Goal: Navigation & Orientation: Understand site structure

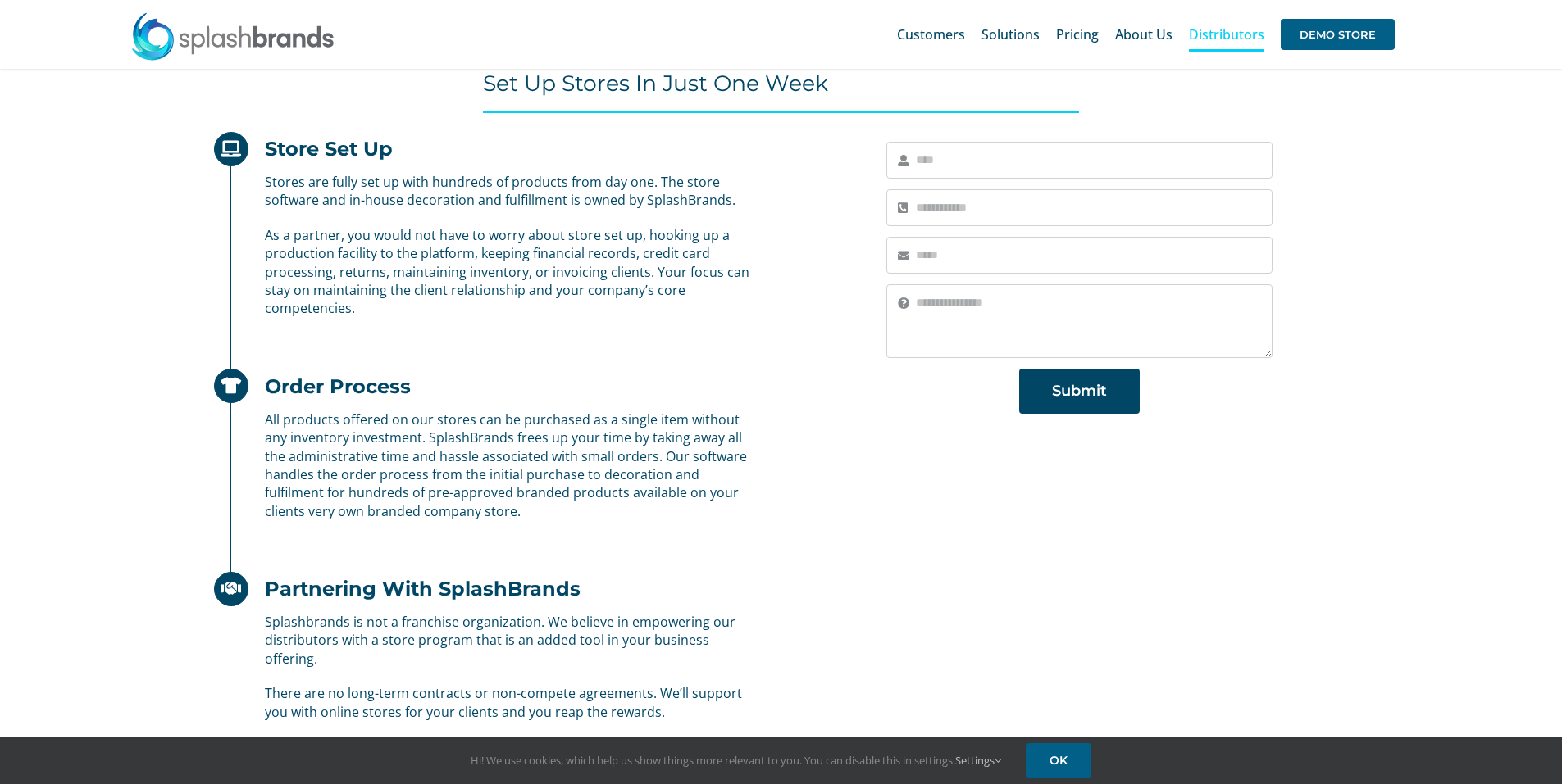
scroll to position [573, 0]
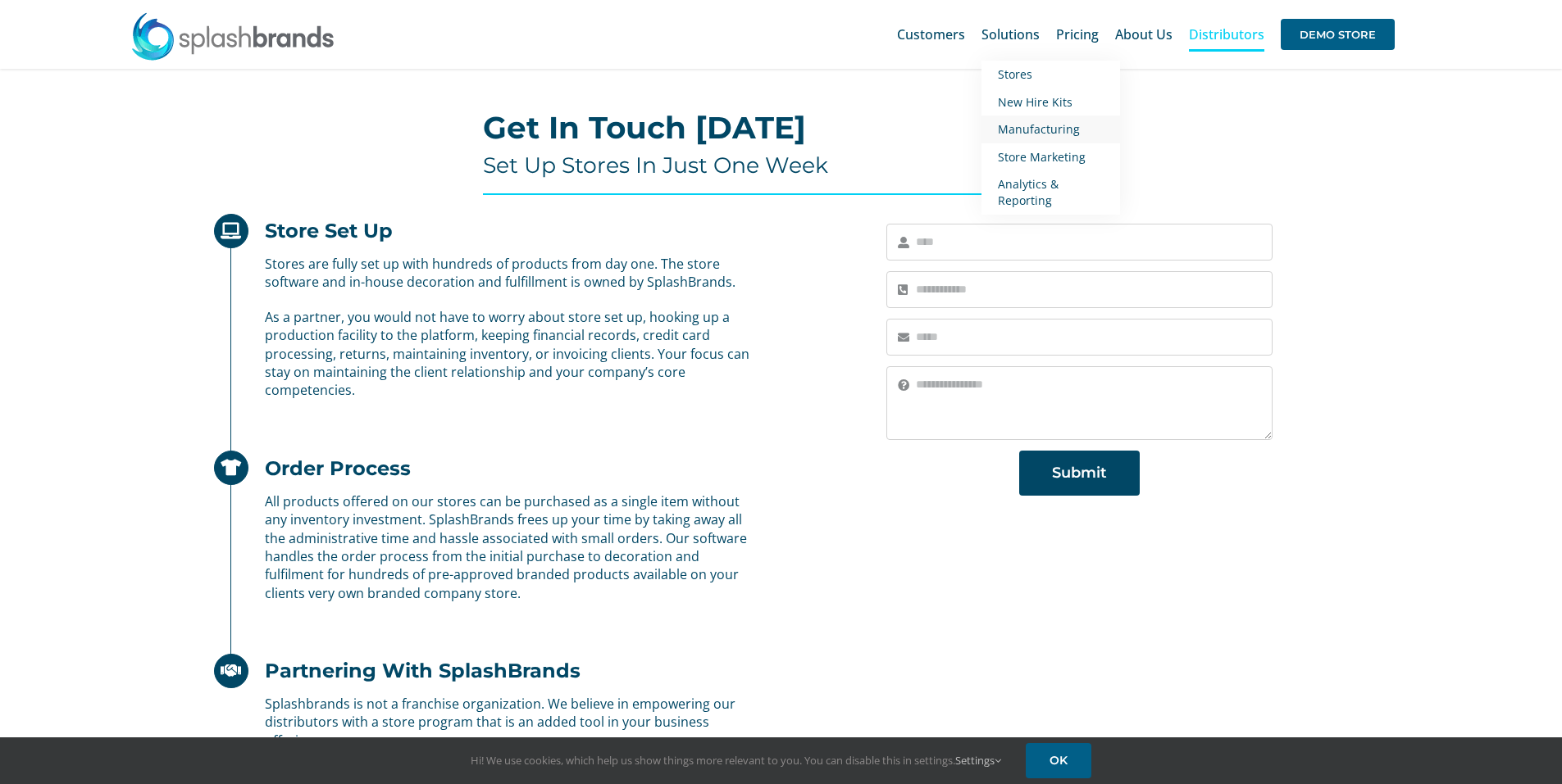
click at [1030, 129] on span "Manufacturing" at bounding box center [1039, 129] width 82 height 15
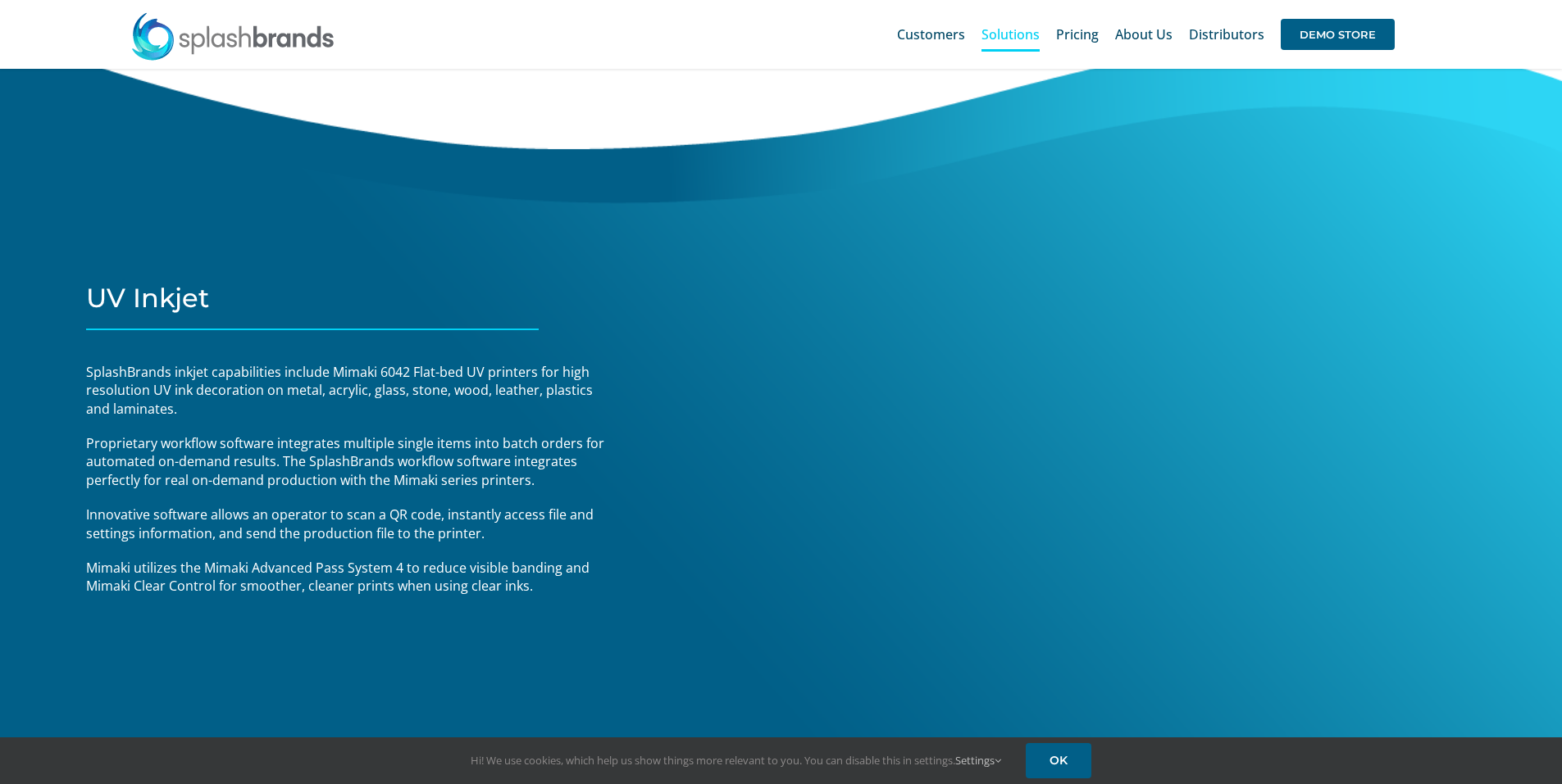
scroll to position [4249, 0]
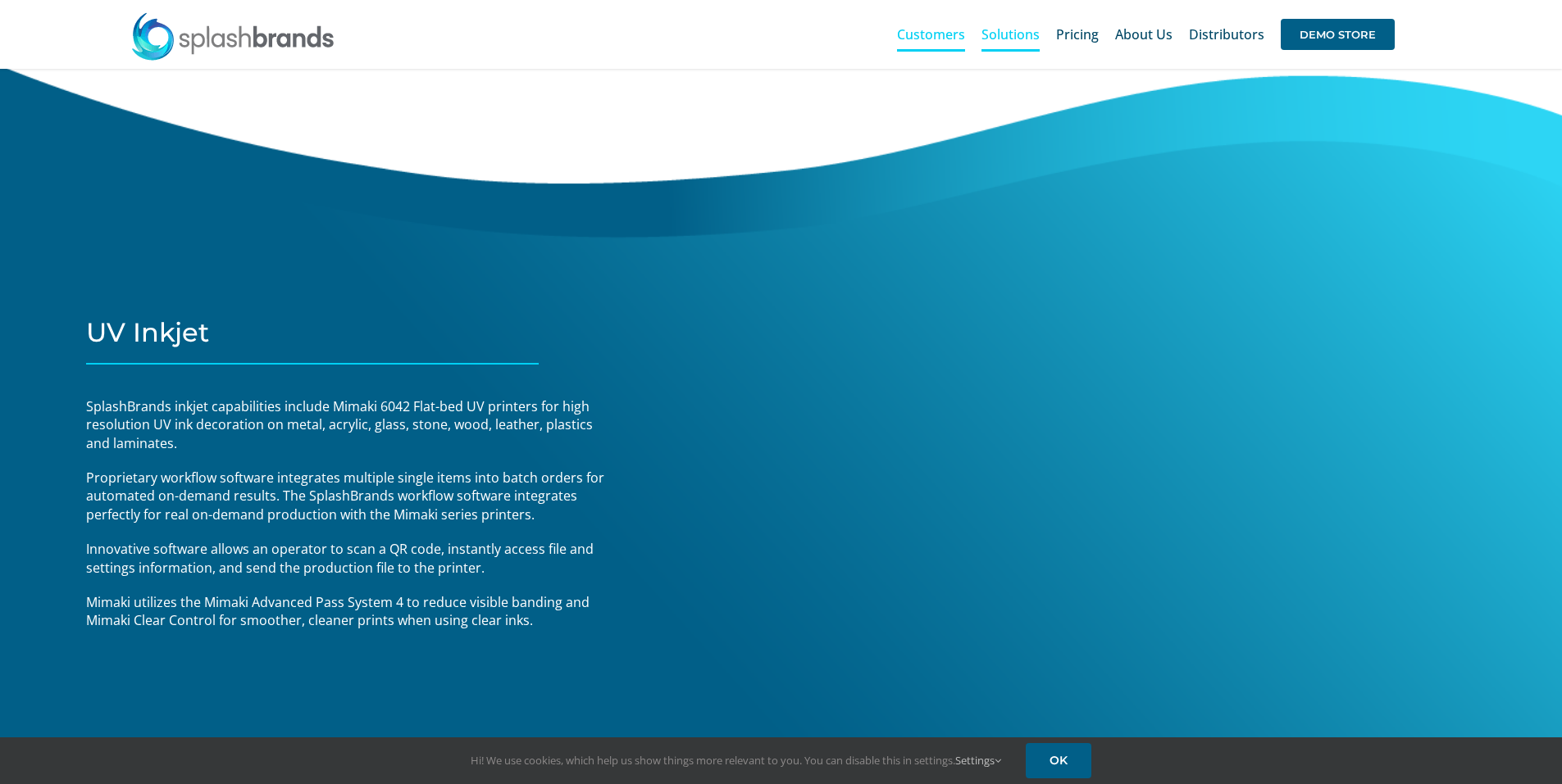
click at [923, 34] on span "Customers" at bounding box center [931, 34] width 68 height 13
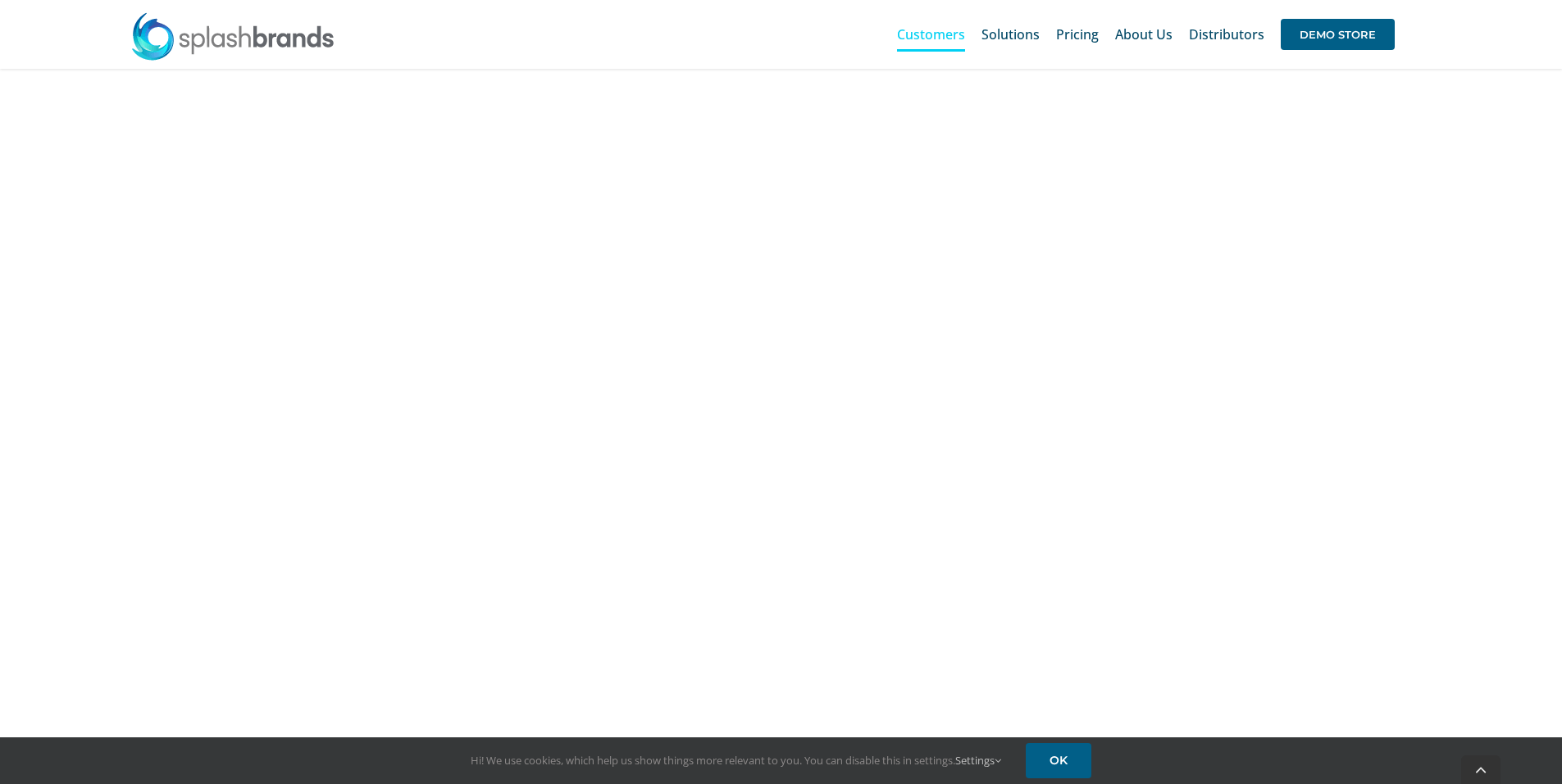
scroll to position [1311, 0]
